Goal: Task Accomplishment & Management: Manage account settings

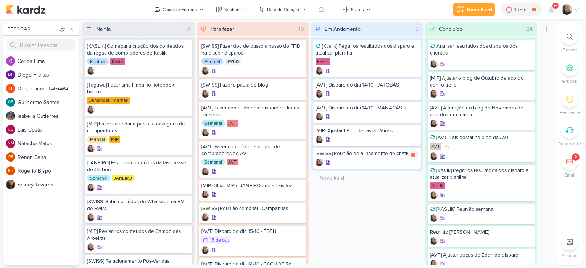
scroll to position [100, 0]
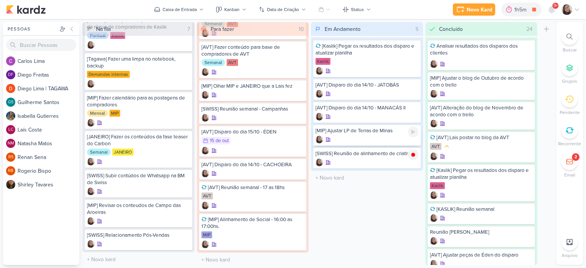
click at [364, 140] on div at bounding box center [367, 140] width 103 height 8
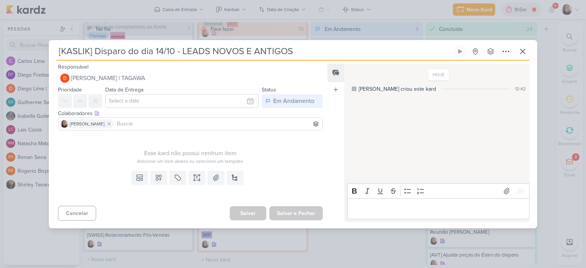
type input "[MIP] Ajustar LP de Terras de Minas"
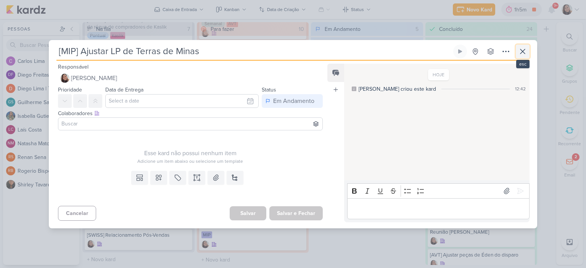
click at [522, 48] on icon at bounding box center [522, 51] width 9 height 9
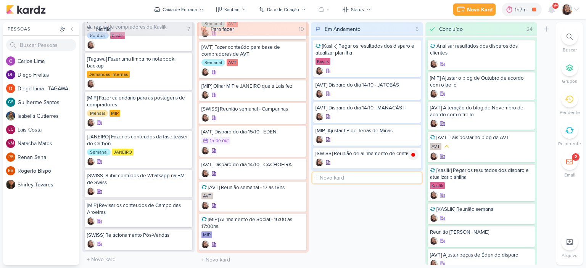
click at [343, 173] on input "text" at bounding box center [367, 178] width 109 height 11
type input "[AVT] Disparo de atualização de obras"
click at [369, 90] on div at bounding box center [367, 94] width 103 height 8
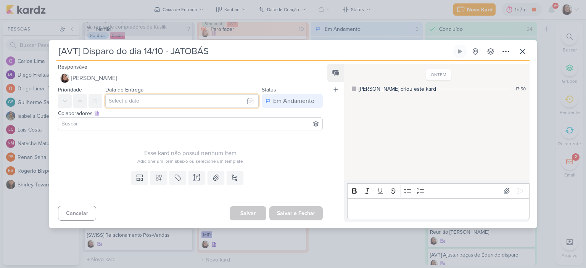
click at [220, 103] on input "text" at bounding box center [181, 101] width 153 height 14
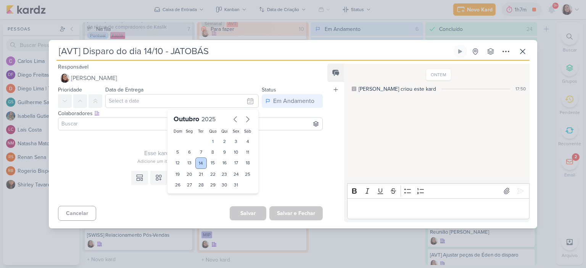
click at [199, 162] on div "14" at bounding box center [201, 163] width 12 height 11
type input "14 de outubro de 2025 às 23:59"
click at [292, 150] on div "Esse kard não possui nenhum item" at bounding box center [190, 153] width 265 height 9
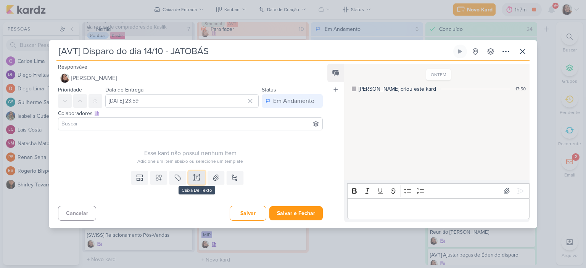
click at [198, 177] on icon at bounding box center [197, 178] width 8 height 8
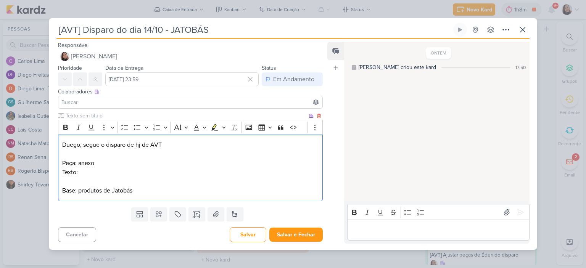
click at [168, 145] on p "Duego, segue o disparo de hj de AVT" at bounding box center [190, 144] width 256 height 9
click at [70, 145] on p "Duego, segue o disparo de hj de AVT" at bounding box center [190, 144] width 256 height 9
click at [102, 176] on p "Texto:" at bounding box center [190, 172] width 256 height 9
click at [200, 169] on p "Texto:" at bounding box center [190, 172] width 256 height 9
click at [208, 218] on button at bounding box center [216, 215] width 17 height 14
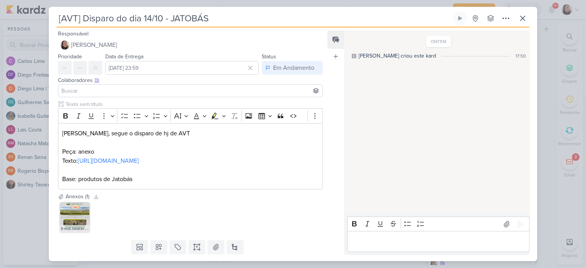
click at [102, 94] on input at bounding box center [190, 90] width 261 height 9
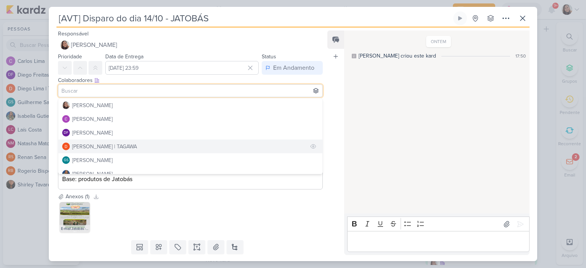
click at [86, 144] on div "[PERSON_NAME] | TAGAWA" at bounding box center [104, 147] width 65 height 8
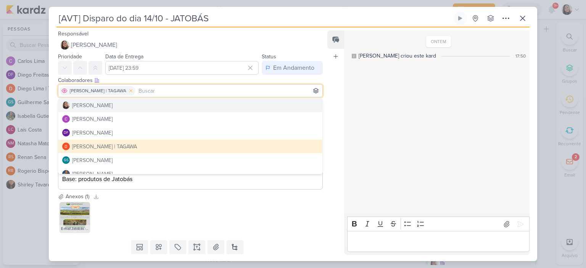
click at [128, 91] on icon at bounding box center [130, 90] width 5 height 5
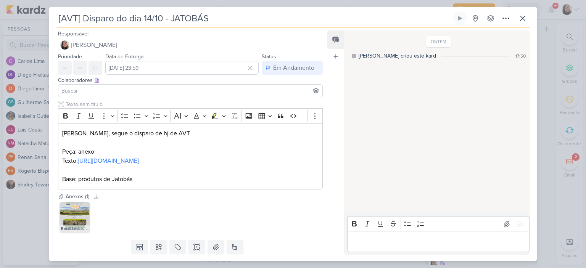
click at [103, 91] on input at bounding box center [190, 90] width 261 height 9
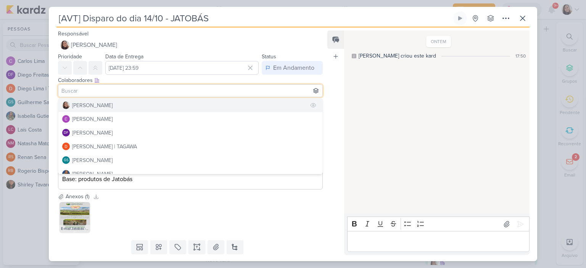
click at [89, 105] on div "[PERSON_NAME]" at bounding box center [92, 106] width 40 height 8
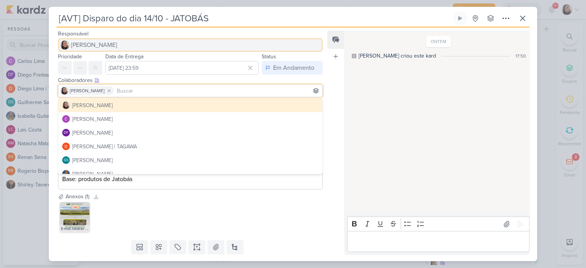
click at [95, 45] on span "[PERSON_NAME]" at bounding box center [94, 44] width 46 height 9
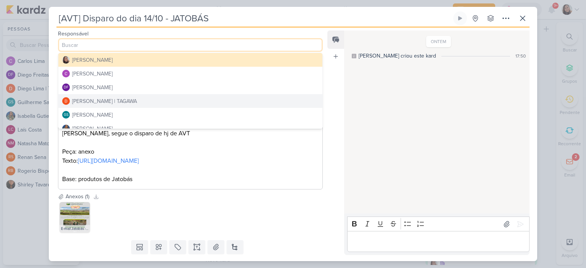
click at [81, 103] on div "[PERSON_NAME] | TAGAWA" at bounding box center [104, 101] width 65 height 8
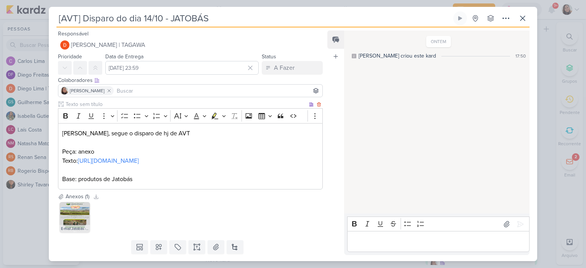
scroll to position [30, 0]
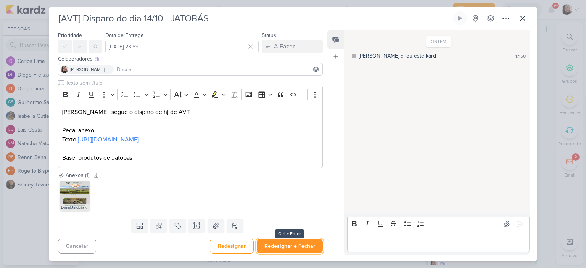
click at [292, 245] on button "Redesignar e Fechar" at bounding box center [290, 246] width 66 height 14
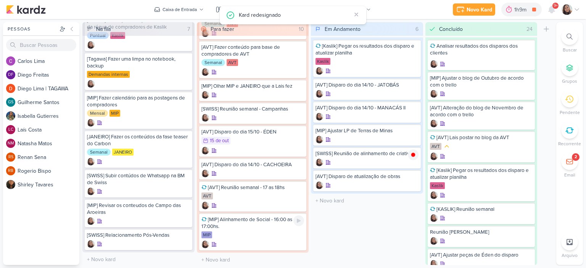
scroll to position [0, 0]
click at [378, 90] on div at bounding box center [367, 94] width 103 height 8
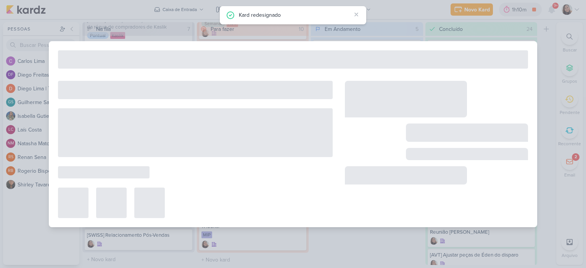
type input "[AVT] Disparo do dia 14/10 - MANACÁS II"
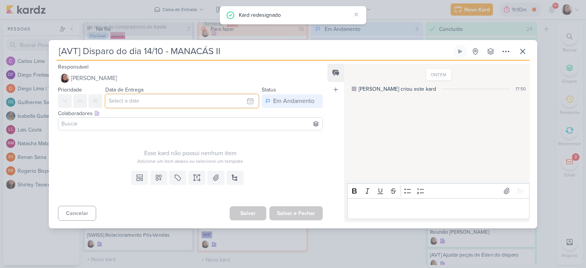
click at [187, 99] on input "text" at bounding box center [181, 101] width 153 height 14
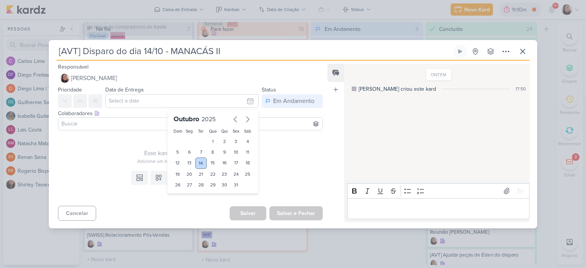
click at [199, 160] on div "14" at bounding box center [201, 163] width 12 height 11
type input "14 de outubro de 2025 às 23:59"
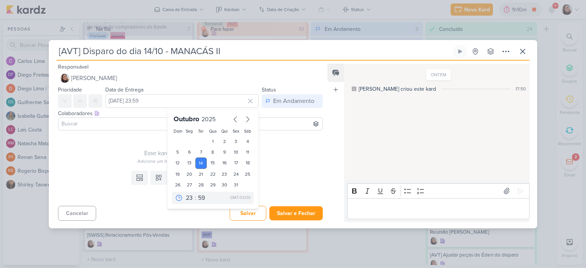
click at [287, 143] on div "Esse kard não possui nenhum item Adicione um item abaixo ou selecione um templa…" at bounding box center [190, 149] width 265 height 31
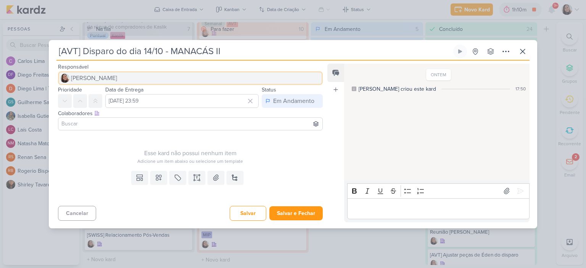
click at [95, 78] on span "[PERSON_NAME]" at bounding box center [94, 78] width 46 height 9
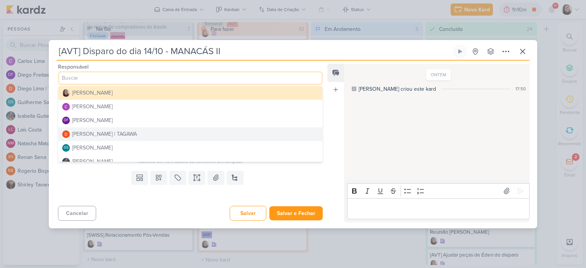
click at [95, 78] on input at bounding box center [190, 78] width 265 height 14
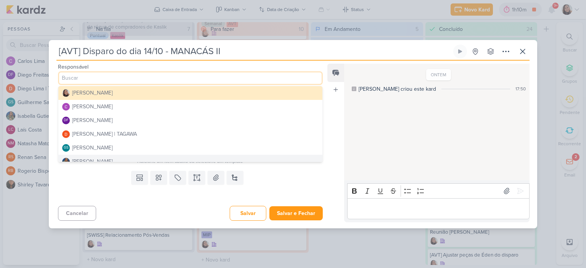
click at [316, 174] on div "Templates Campos Personalizados Marcadores Caixa De Texto Anexo Novo Subkard" at bounding box center [187, 185] width 277 height 35
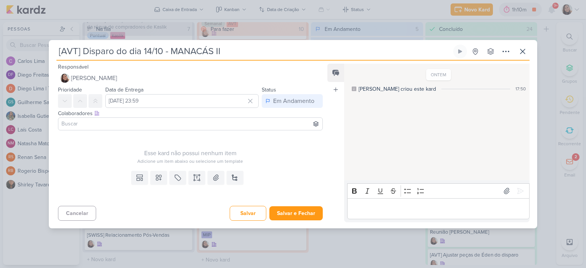
click at [82, 120] on input at bounding box center [190, 123] width 261 height 9
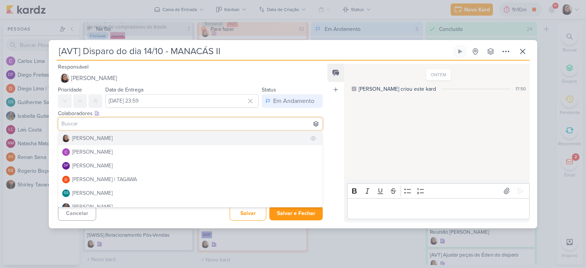
click at [89, 139] on div "[PERSON_NAME]" at bounding box center [92, 138] width 40 height 8
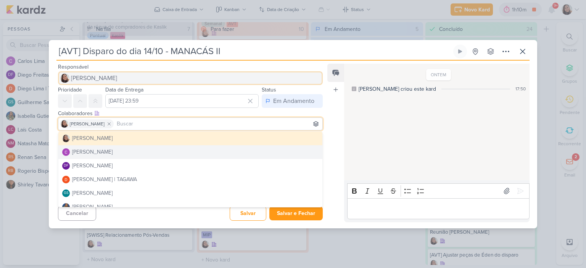
click at [246, 78] on button "[PERSON_NAME]" at bounding box center [190, 78] width 265 height 14
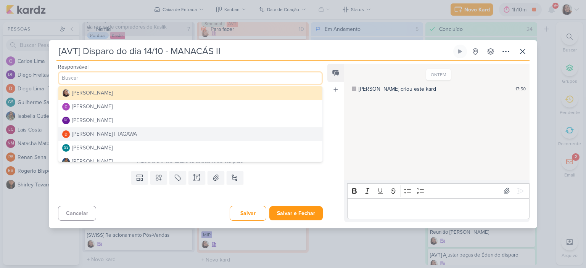
click at [84, 132] on div "[PERSON_NAME] | TAGAWA" at bounding box center [104, 134] width 65 height 8
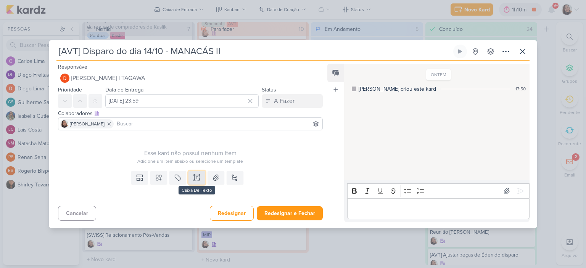
click at [198, 172] on button at bounding box center [197, 178] width 17 height 14
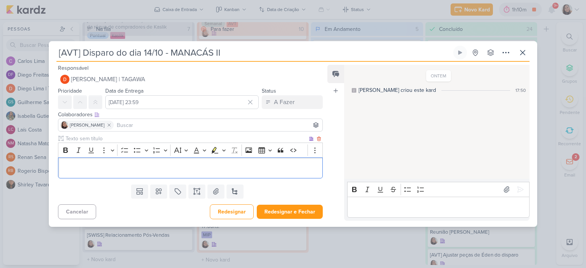
click at [137, 164] on p "Editor editing area: main" at bounding box center [190, 167] width 256 height 9
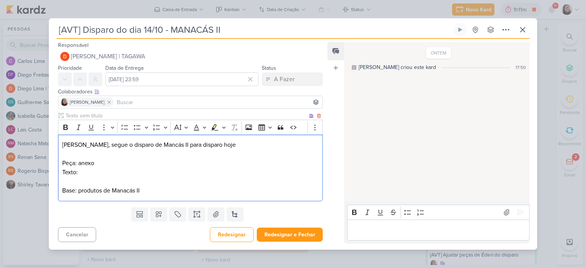
click at [136, 171] on p "Texto:" at bounding box center [190, 172] width 256 height 9
click at [162, 172] on p "Texto:" at bounding box center [190, 172] width 256 height 9
click at [177, 218] on icon at bounding box center [178, 215] width 8 height 8
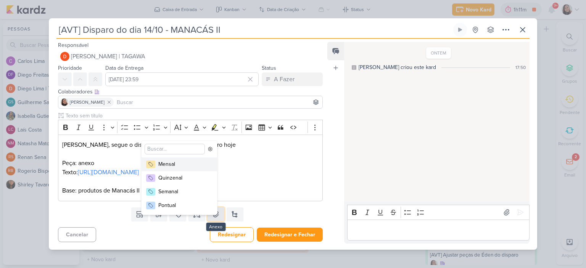
click at [210, 221] on button at bounding box center [216, 215] width 17 height 14
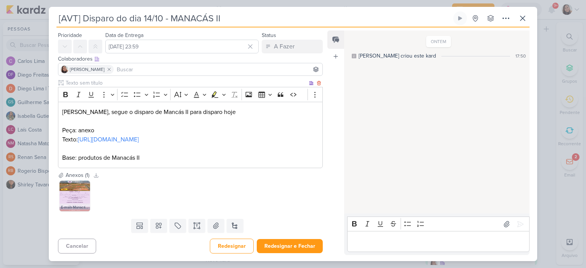
scroll to position [39, 0]
click at [290, 247] on button "Redesignar e Fechar" at bounding box center [290, 246] width 66 height 14
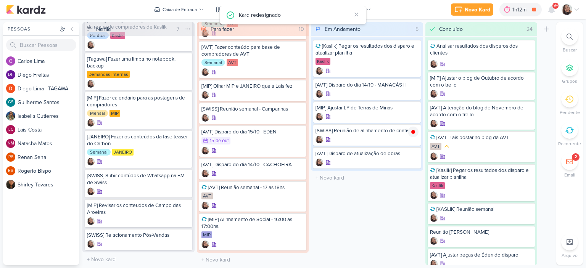
scroll to position [0, 0]
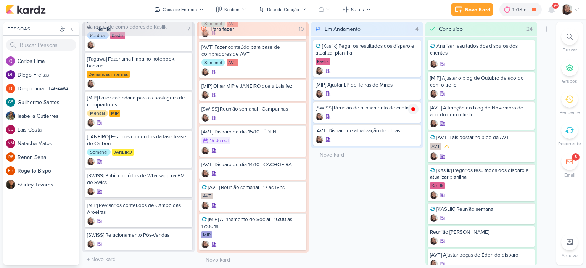
click at [579, 9] on icon at bounding box center [577, 9] width 6 height 6
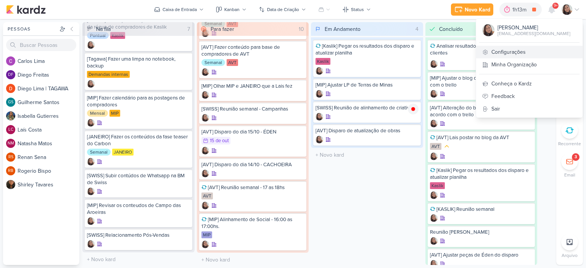
click at [510, 56] on link "Configurações" at bounding box center [529, 52] width 106 height 13
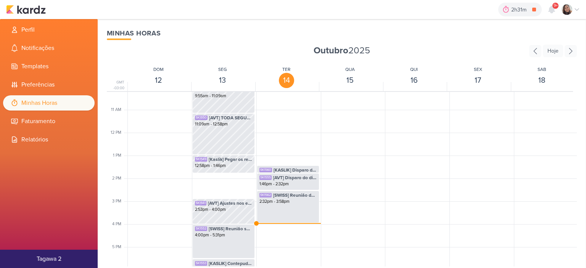
scroll to position [256, 0]
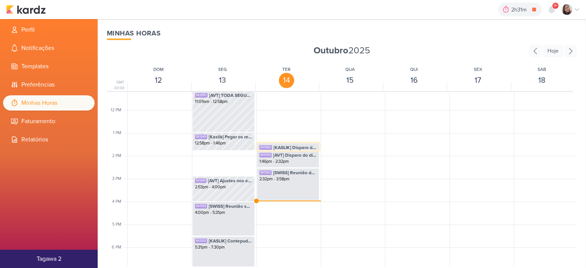
click at [300, 149] on span "[KASLIK] Disparo do dia 14/10 - LEADS NOVOS E ANTIGOS" at bounding box center [295, 147] width 43 height 7
select select "pm"
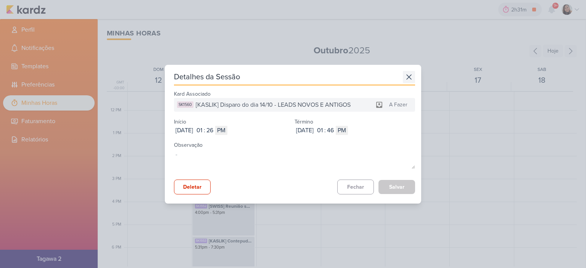
click at [408, 75] on icon at bounding box center [409, 77] width 12 height 12
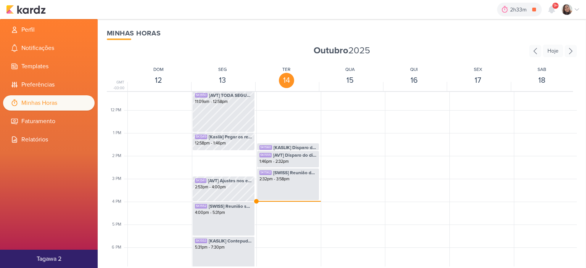
scroll to position [180, 0]
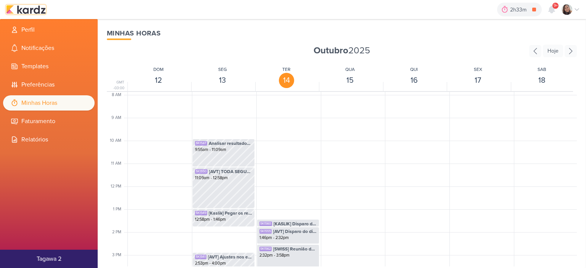
click at [40, 13] on img at bounding box center [26, 9] width 40 height 9
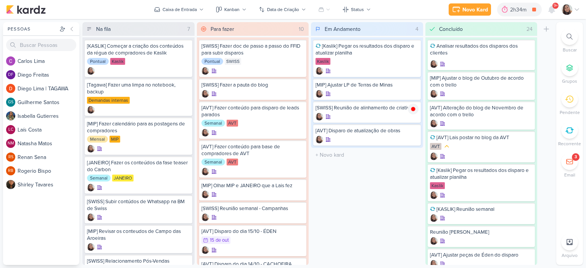
click at [573, 2] on div "Novo Kard Ctrl + k 2h34m [SWISS] Reunião de alinhamento de criativos 0h1m Hoje …" at bounding box center [293, 9] width 574 height 19
click at [576, 4] on div at bounding box center [571, 9] width 18 height 11
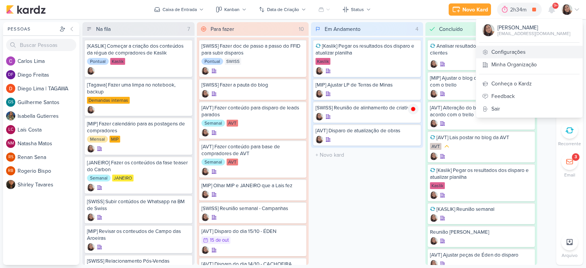
click at [527, 47] on link "Configurações" at bounding box center [529, 52] width 106 height 13
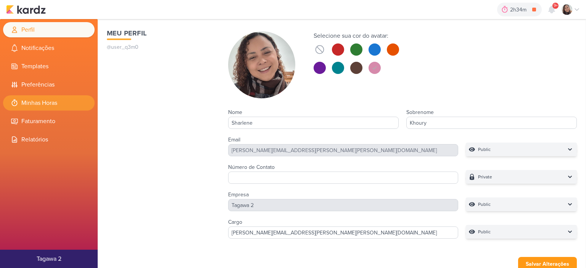
click at [52, 105] on li "Minhas Horas" at bounding box center [49, 102] width 92 height 15
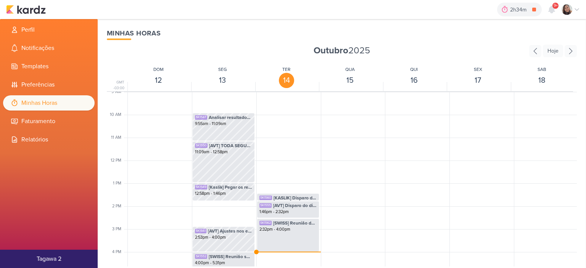
scroll to position [218, 0]
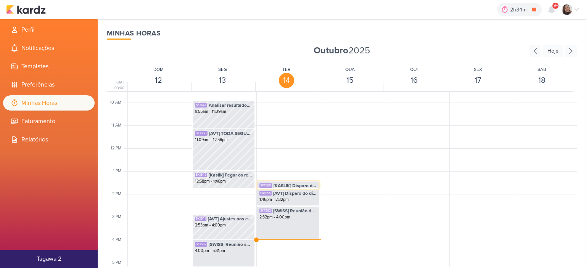
click at [281, 182] on span "[KASLIK] Disparo do dia 14/10 - LEADS NOVOS E ANTIGOS" at bounding box center [295, 185] width 43 height 7
select select "pm"
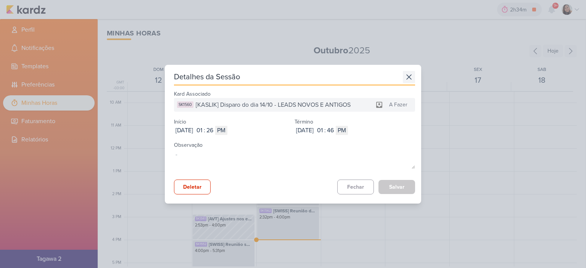
click at [406, 76] on icon at bounding box center [409, 77] width 12 height 12
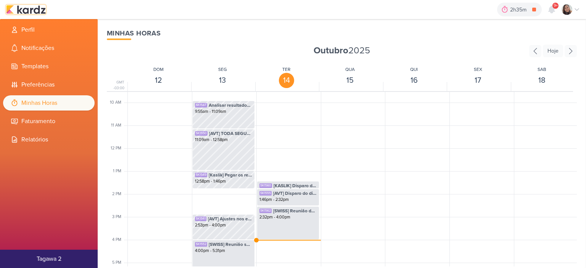
click at [27, 8] on img at bounding box center [26, 9] width 40 height 9
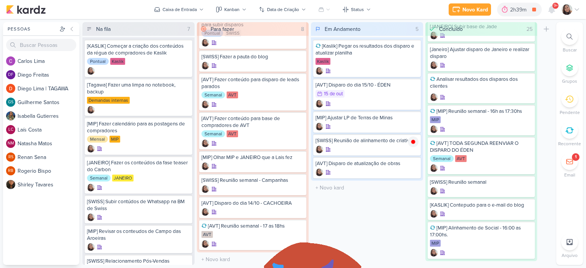
scroll to position [503, 0]
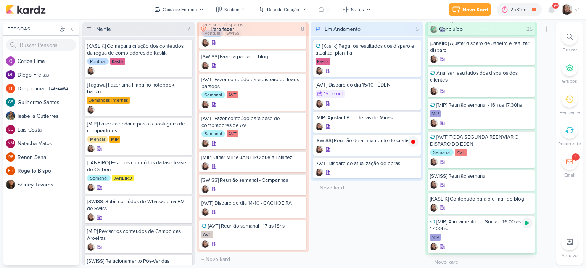
click at [526, 221] on icon at bounding box center [528, 223] width 4 height 4
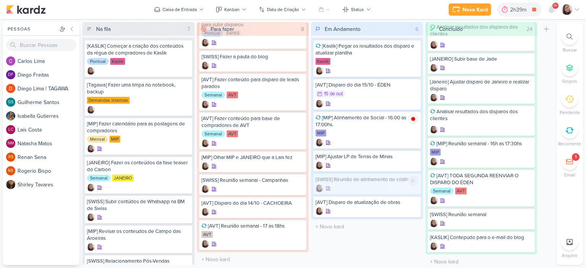
scroll to position [487, 0]
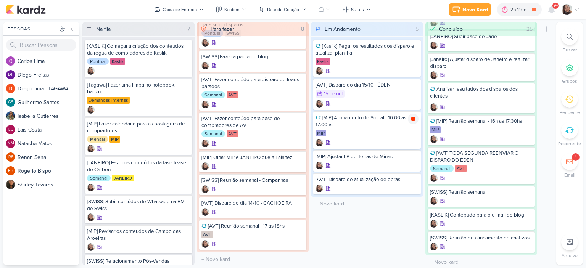
click at [414, 118] on icon at bounding box center [413, 119] width 4 height 4
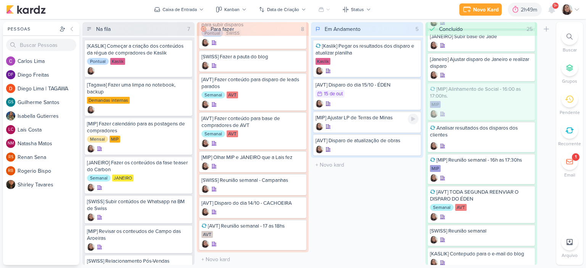
scroll to position [503, 0]
